Goal: Task Accomplishment & Management: Manage account settings

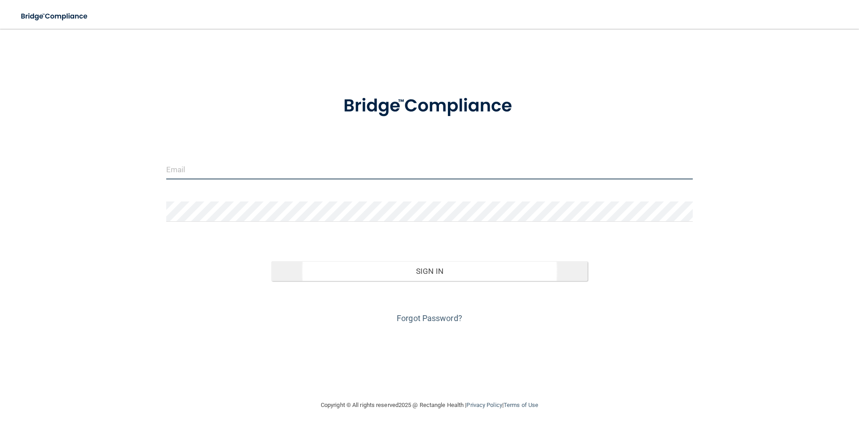
type input "[EMAIL_ADDRESS][DOMAIN_NAME]"
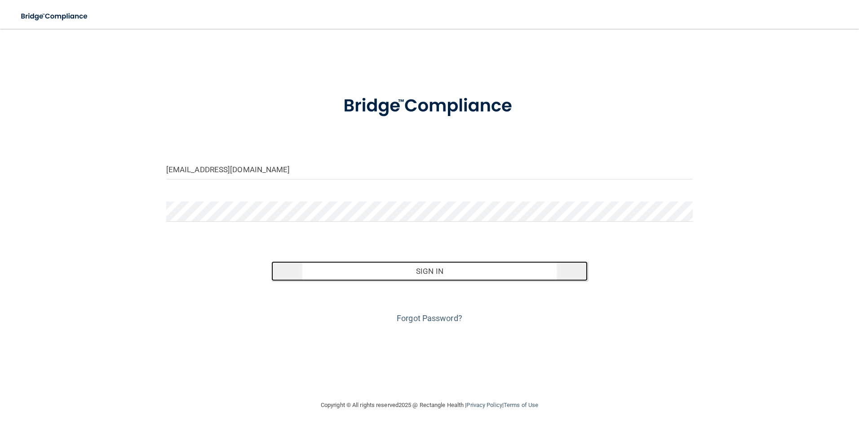
click at [408, 276] on button "Sign In" at bounding box center [429, 271] width 316 height 20
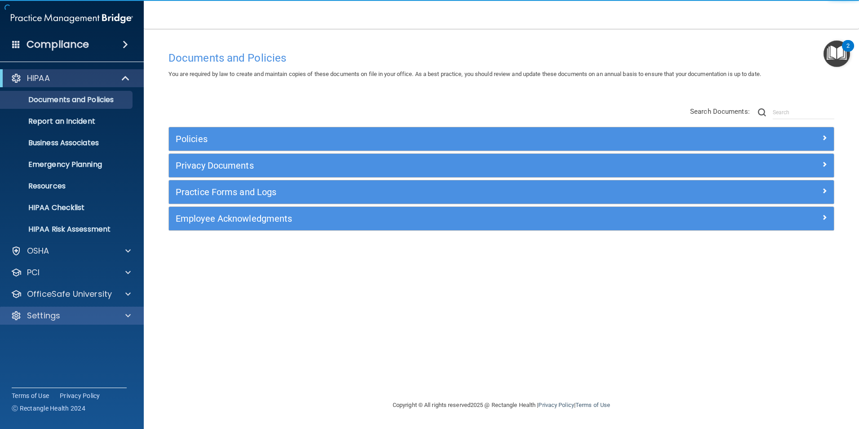
click at [73, 308] on div "Settings" at bounding box center [72, 315] width 144 height 18
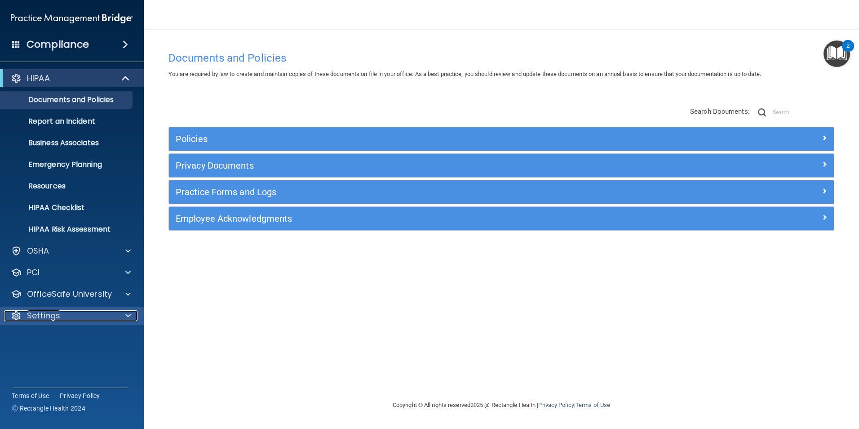
click at [134, 315] on div at bounding box center [126, 315] width 22 height 11
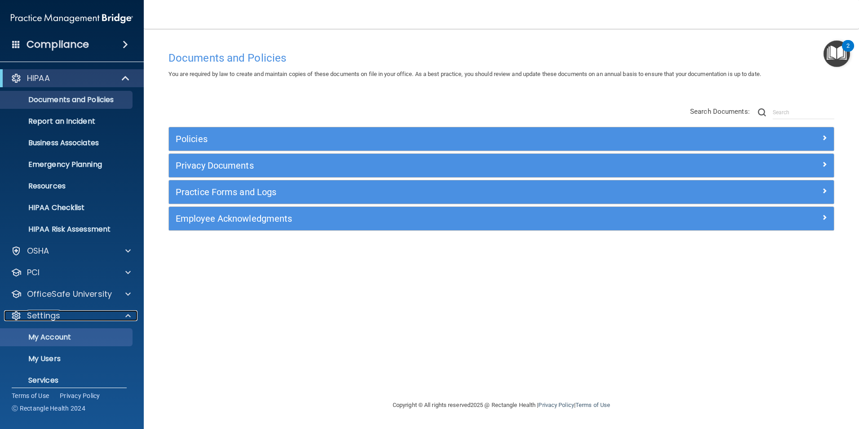
scroll to position [31, 0]
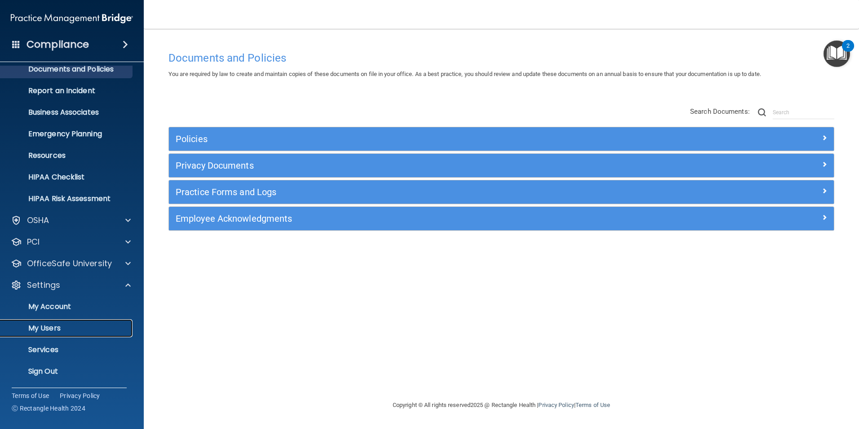
click at [54, 328] on p "My Users" at bounding box center [67, 328] width 123 height 9
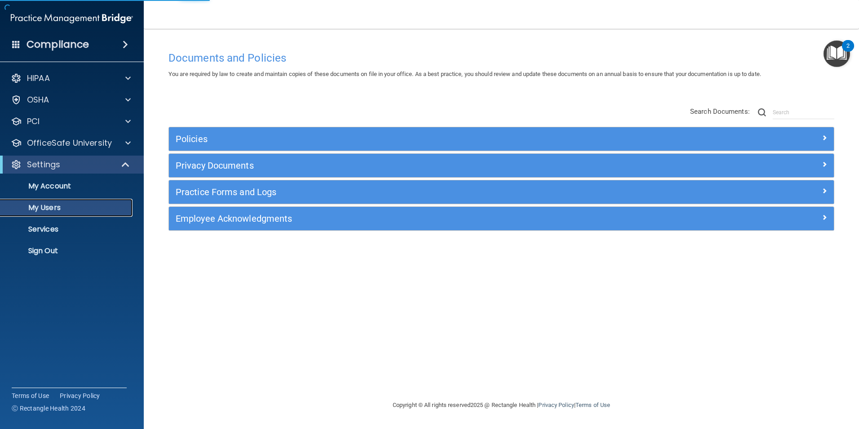
select select "20"
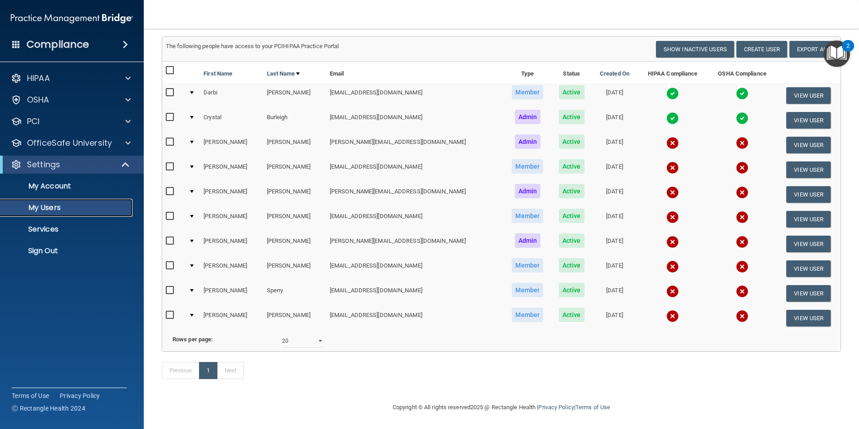
scroll to position [68, 0]
click at [795, 211] on button "View User" at bounding box center [808, 219] width 44 height 17
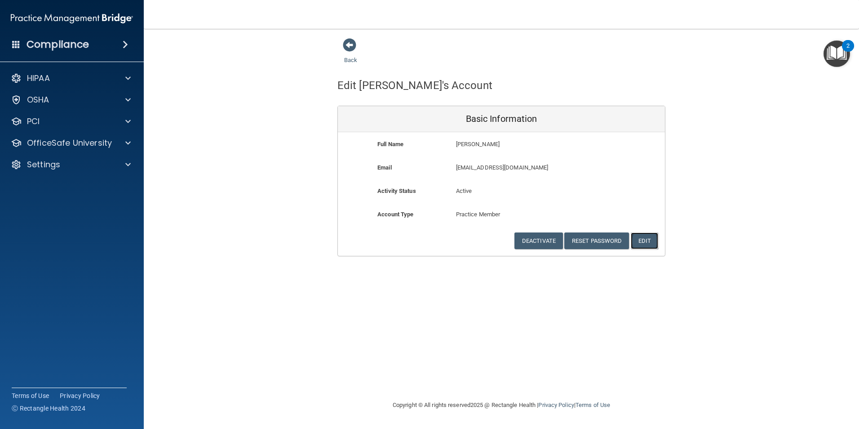
click at [656, 237] on button "Edit" at bounding box center [644, 240] width 27 height 17
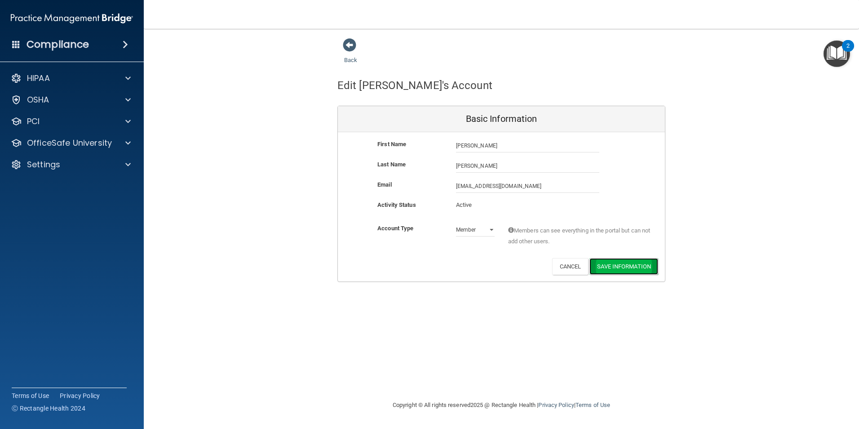
click at [615, 267] on button "Save Information" at bounding box center [624, 266] width 69 height 17
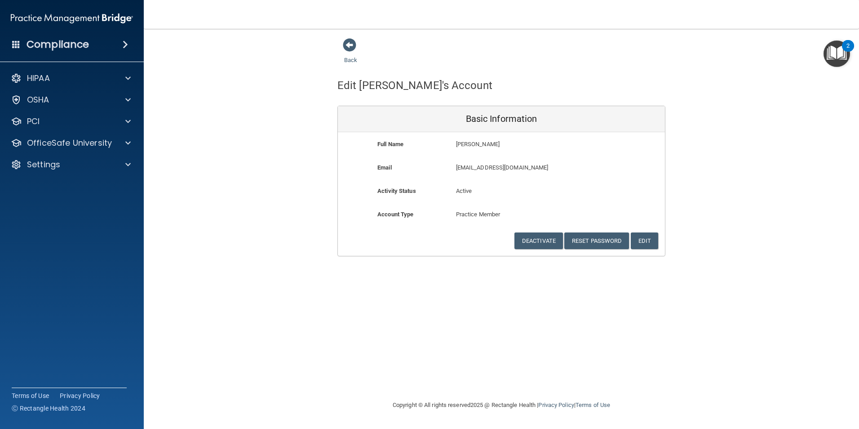
click at [352, 54] on div "Back" at bounding box center [365, 52] width 55 height 28
click at [355, 43] on span at bounding box center [349, 44] width 13 height 13
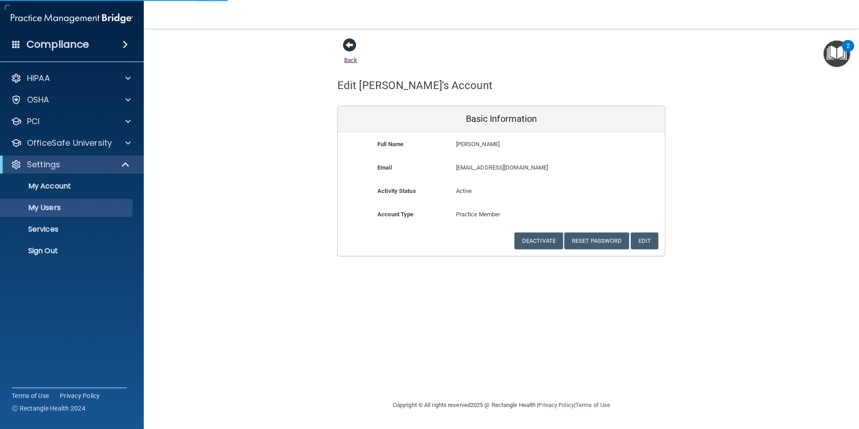
click at [348, 46] on span at bounding box center [349, 44] width 13 height 13
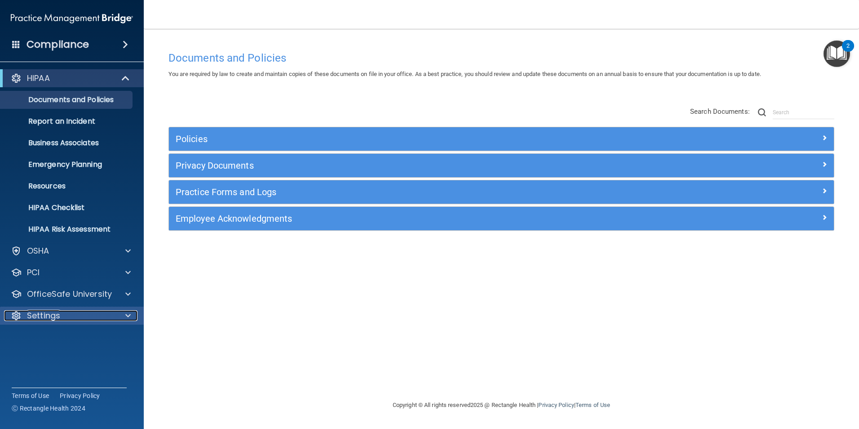
click at [77, 316] on div "Settings" at bounding box center [59, 315] width 111 height 11
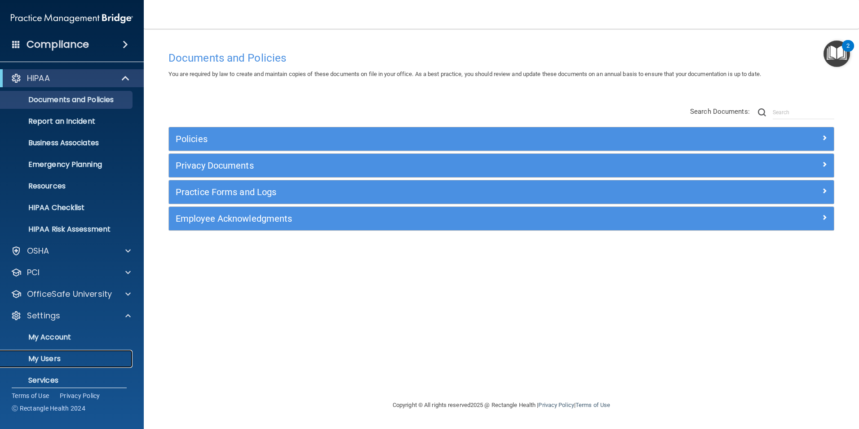
click at [60, 353] on link "My Users" at bounding box center [62, 359] width 142 height 18
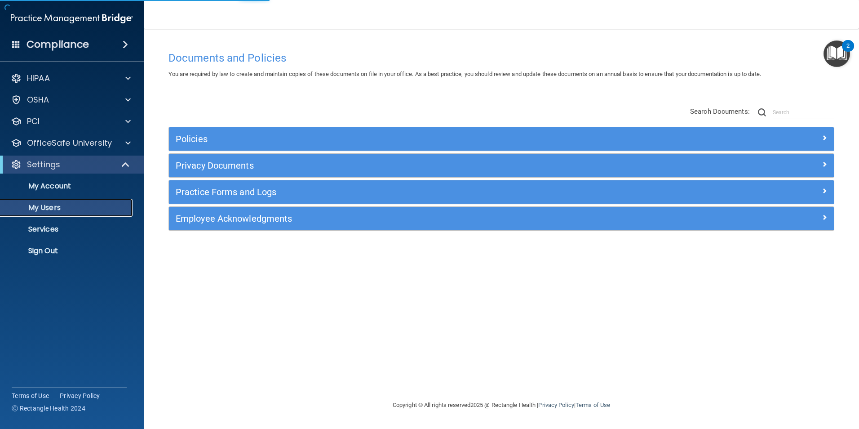
select select "20"
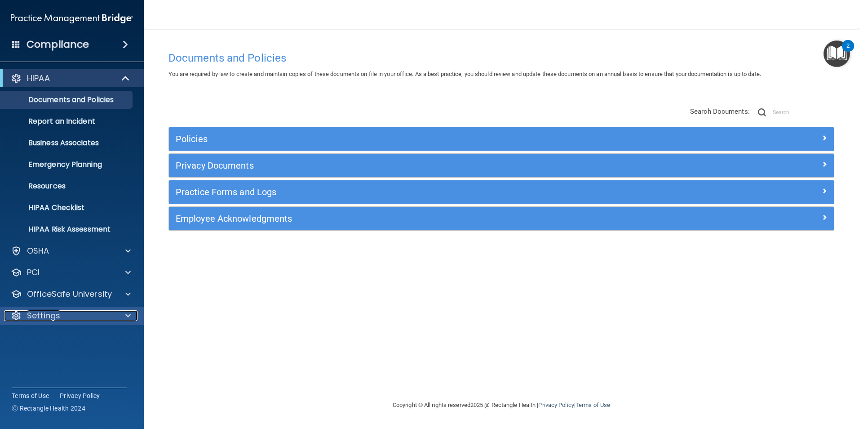
click at [73, 318] on div "Settings" at bounding box center [59, 315] width 111 height 11
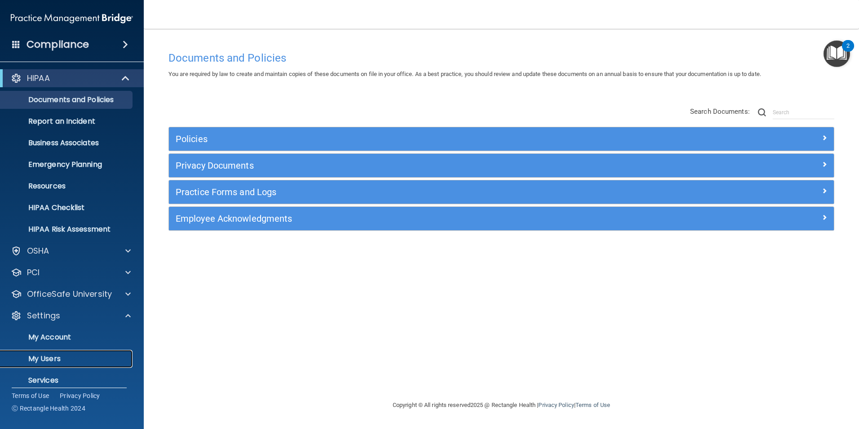
click at [64, 355] on p "My Users" at bounding box center [67, 358] width 123 height 9
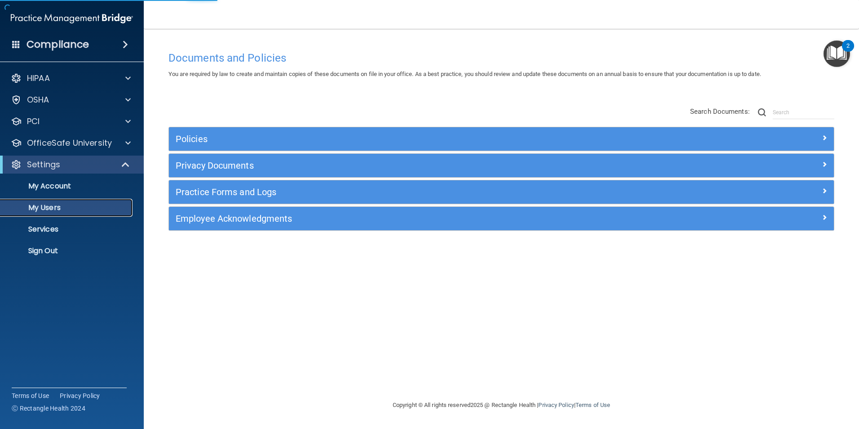
select select "20"
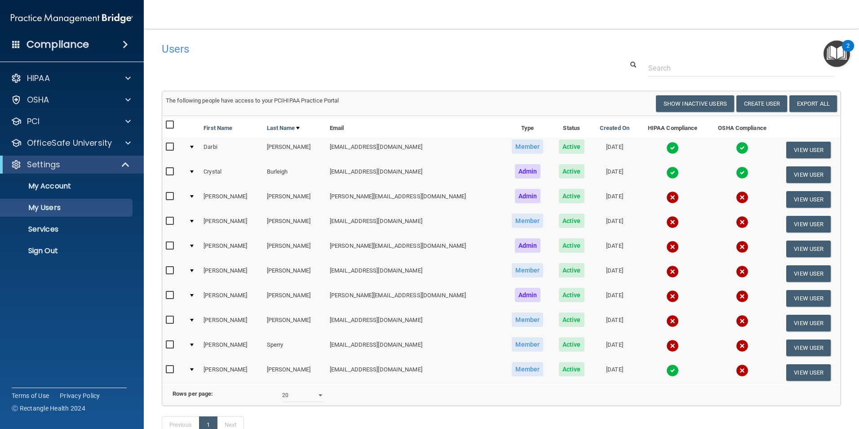
click at [168, 323] on input "checkbox" at bounding box center [171, 319] width 10 height 7
checkbox input "true"
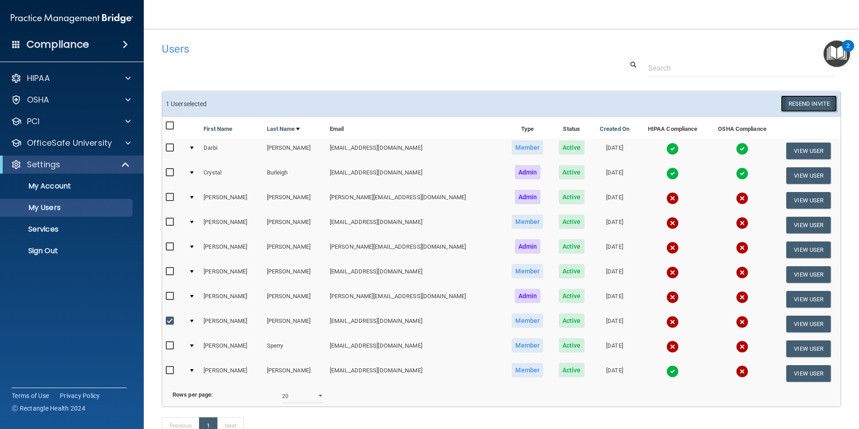
click at [799, 102] on button "Resend Invite" at bounding box center [809, 103] width 56 height 17
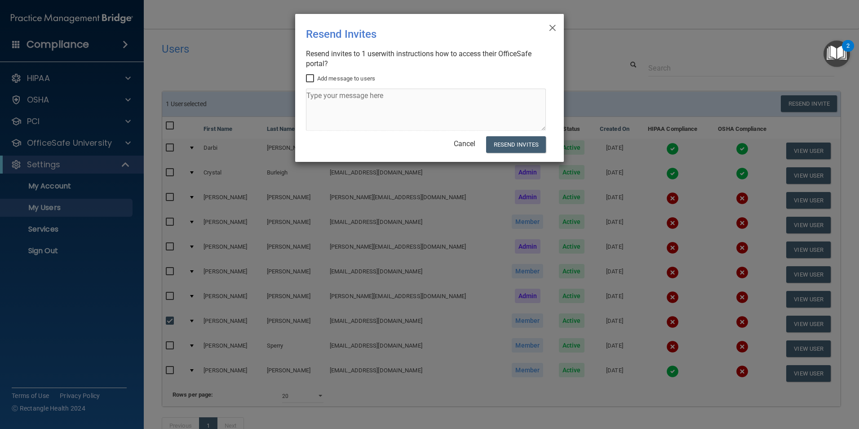
click at [312, 79] on input "Add message to users" at bounding box center [311, 78] width 10 height 7
checkbox input "true"
click at [318, 103] on textarea at bounding box center [426, 110] width 240 height 42
drag, startPoint x: 505, startPoint y: 94, endPoint x: 0, endPoint y: 163, distance: 509.8
click at [0, 161] on html "Compliance HIPAA Documents and Policies Report an Incident Business Associates …" at bounding box center [429, 214] width 859 height 429
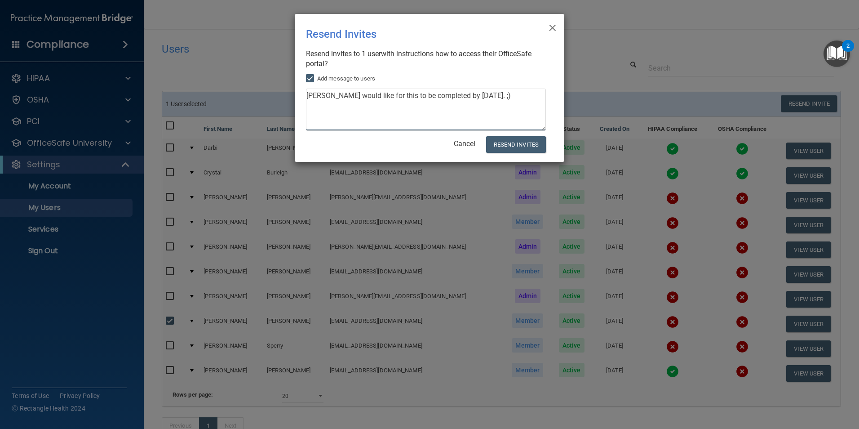
type textarea "Dr Drake would like for this to be completed by Friday. ;)"
click at [311, 78] on input "Add message to users" at bounding box center [311, 78] width 10 height 7
checkbox input "false"
click at [515, 147] on button "Resend Invites" at bounding box center [516, 144] width 60 height 17
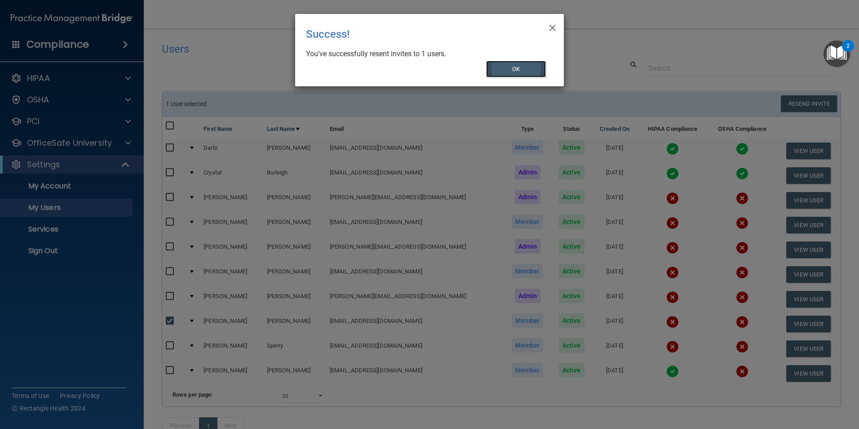
click at [527, 74] on button "OK" at bounding box center [516, 69] width 60 height 17
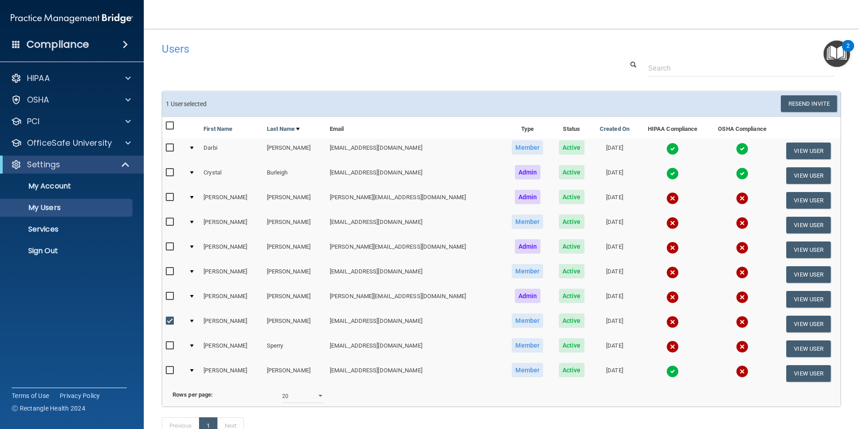
click at [525, 49] on h4 "Users" at bounding box center [357, 49] width 391 height 12
click at [168, 320] on input "checkbox" at bounding box center [171, 320] width 10 height 7
checkbox input "false"
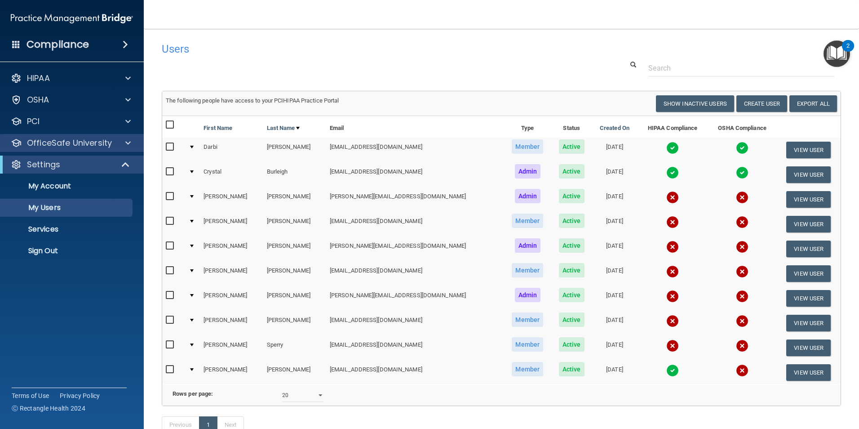
click at [70, 151] on div "OfficeSafe University" at bounding box center [72, 143] width 144 height 18
click at [98, 149] on div "OfficeSafe University" at bounding box center [72, 143] width 144 height 18
click at [97, 147] on p "OfficeSafe University" at bounding box center [69, 143] width 85 height 11
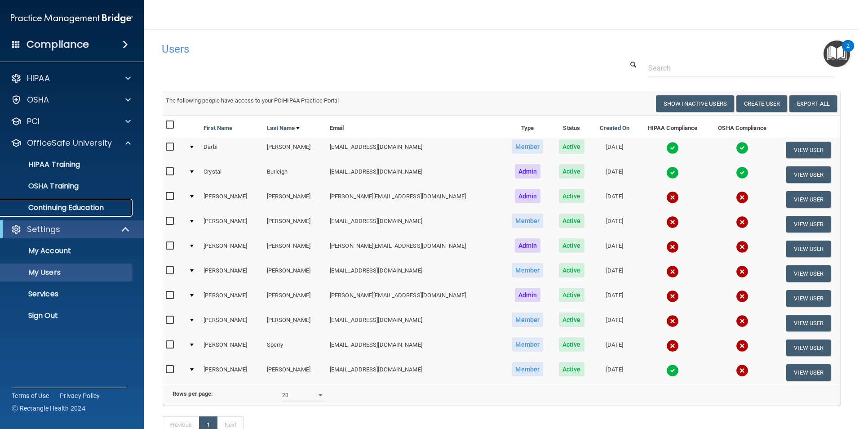
click at [67, 206] on p "Continuing Education" at bounding box center [67, 207] width 123 height 9
